Goal: Task Accomplishment & Management: Manage account settings

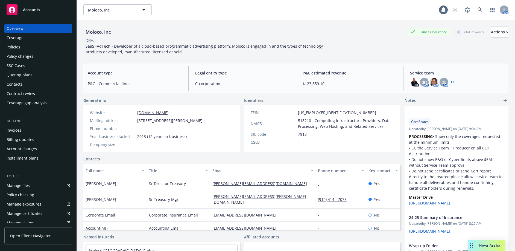
click at [37, 73] on div "Quoting plans" at bounding box center [38, 75] width 63 height 9
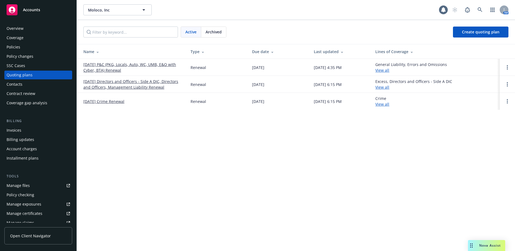
click at [103, 67] on link "11/13/25 P&C (PKG, Locals, Auto, WC, UMB, E&O with Cyber, BTA) Renewal" at bounding box center [132, 67] width 98 height 11
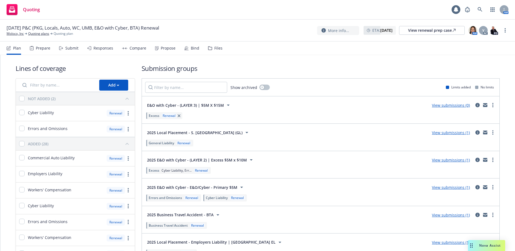
click at [217, 48] on div "Files" at bounding box center [218, 48] width 8 height 4
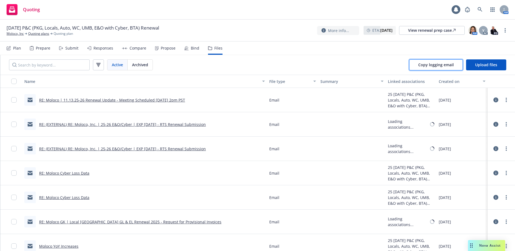
click at [445, 66] on span "Copy logging email" at bounding box center [436, 64] width 36 height 5
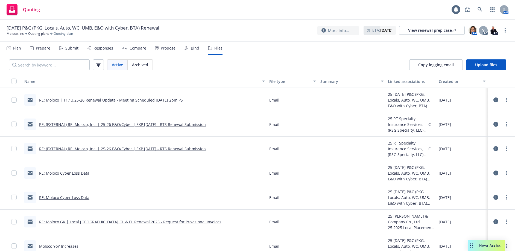
click at [67, 9] on div "Quoting 1 AM" at bounding box center [257, 10] width 515 height 20
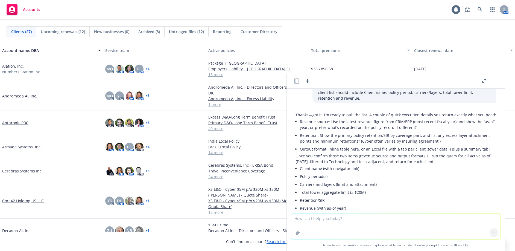
scroll to position [116, 0]
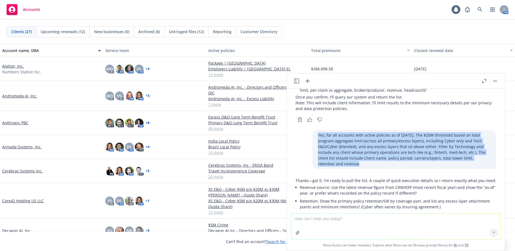
drag, startPoint x: 310, startPoint y: 135, endPoint x: 484, endPoint y: 156, distance: 175.0
click at [484, 156] on div "Yes, for all accounts with active policies as of today. The $20M threshold base…" at bounding box center [405, 149] width 184 height 39
copy p "Yes, for all accounts with active policies as of today. The $20M threshold base…"
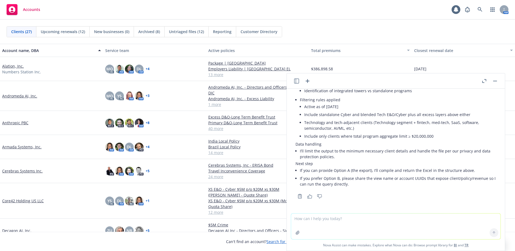
scroll to position [799, 0]
click at [494, 80] on button "button" at bounding box center [495, 81] width 7 height 7
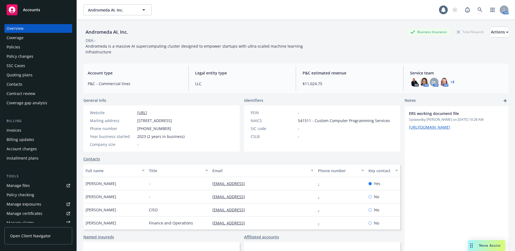
click at [31, 75] on div "Quoting plans" at bounding box center [20, 75] width 26 height 9
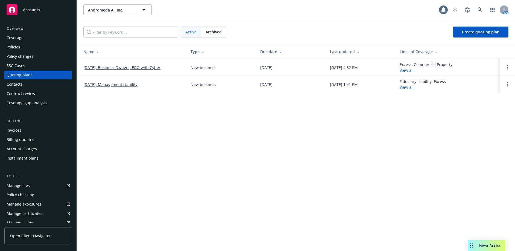
click at [126, 67] on link "[DATE]: Business Owners, E&O with Cyber" at bounding box center [121, 68] width 77 height 6
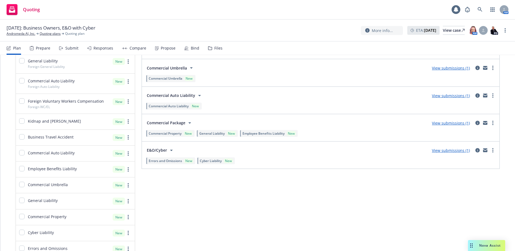
scroll to position [109, 0]
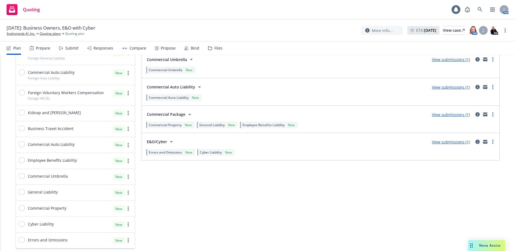
click at [454, 142] on link "View submissions (1)" at bounding box center [451, 141] width 38 height 5
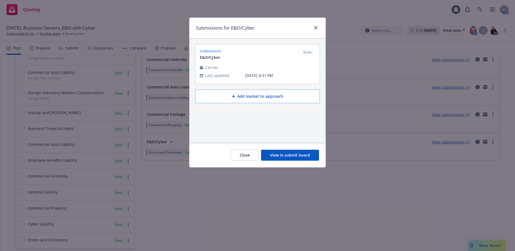
click at [295, 153] on button "View in submit board" at bounding box center [290, 155] width 58 height 11
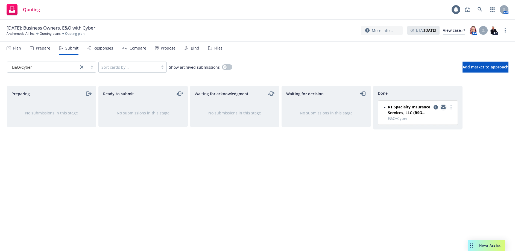
click at [443, 107] on icon "copy logging email" at bounding box center [443, 107] width 4 height 4
click at [365, 73] on div "E&O/Cyber Sort cards by... Show archived submissions Add market to approach" at bounding box center [257, 67] width 515 height 24
